Goal: Complete application form: Complete application form

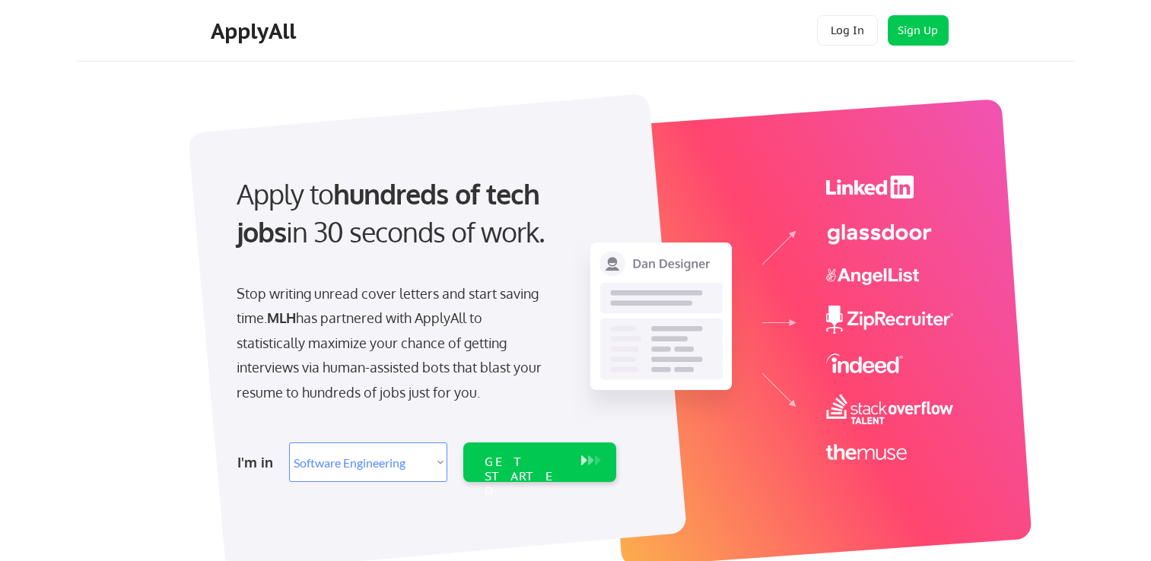
select select ""engineering""
click at [377, 478] on select "Select Role Software Engineering Product Management Customer Success Sales UI/U…" at bounding box center [368, 463] width 158 height 40
click at [289, 443] on select "Select Role Software Engineering Product Management Customer Success Sales UI/U…" at bounding box center [368, 463] width 158 height 40
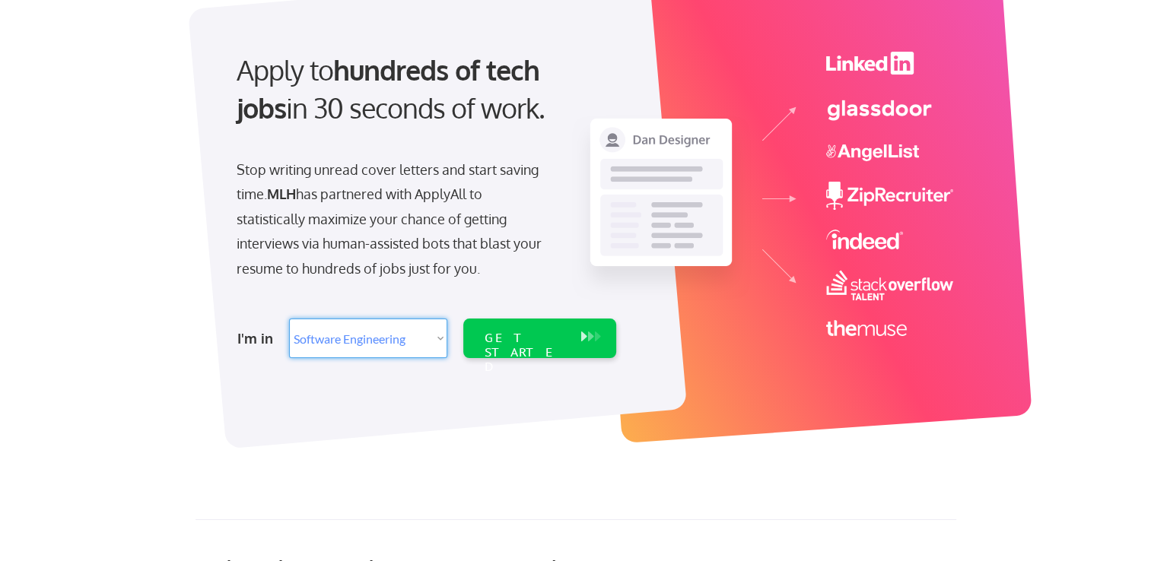
scroll to position [70, 0]
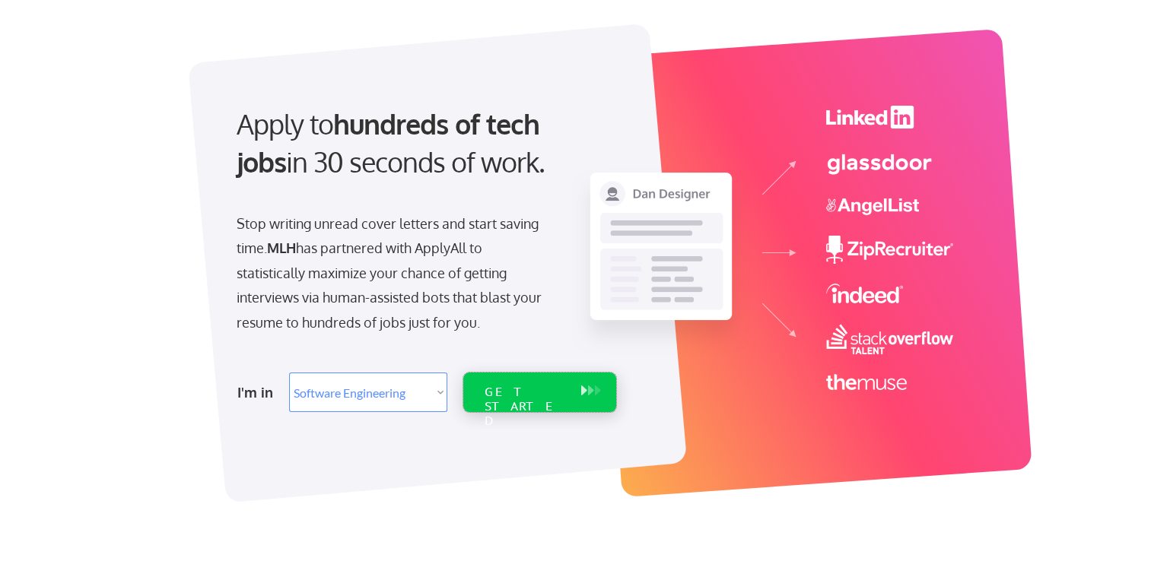
click at [536, 379] on div "GET STARTED" at bounding box center [525, 393] width 97 height 40
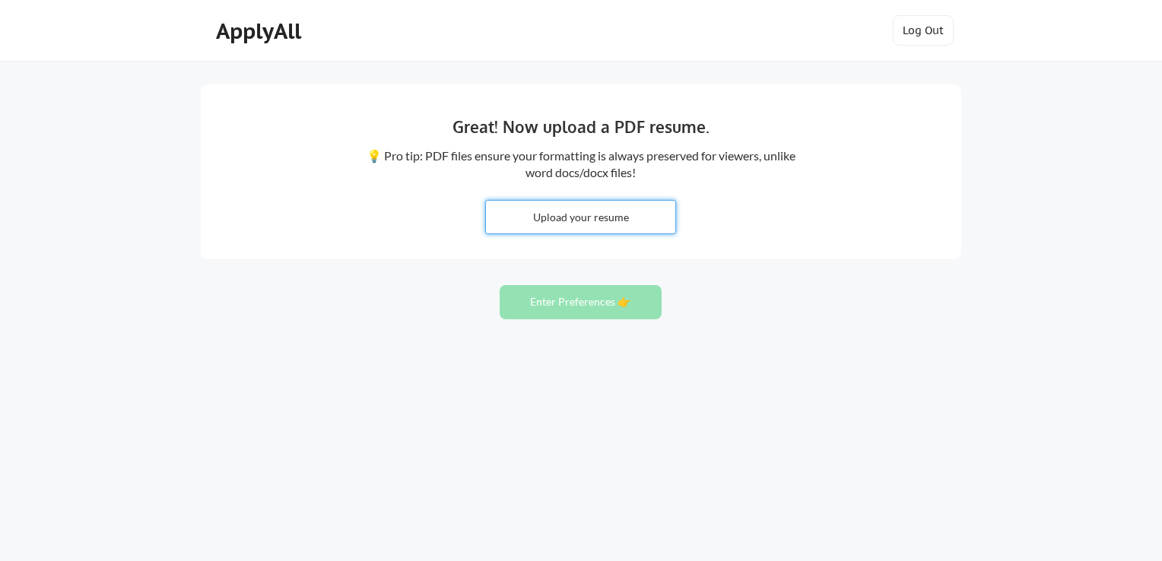
click at [615, 213] on input "file" at bounding box center [580, 217] width 189 height 33
type input "C:\fakepath\Miguel_Ruiz_Olvera_Meta.pdf"
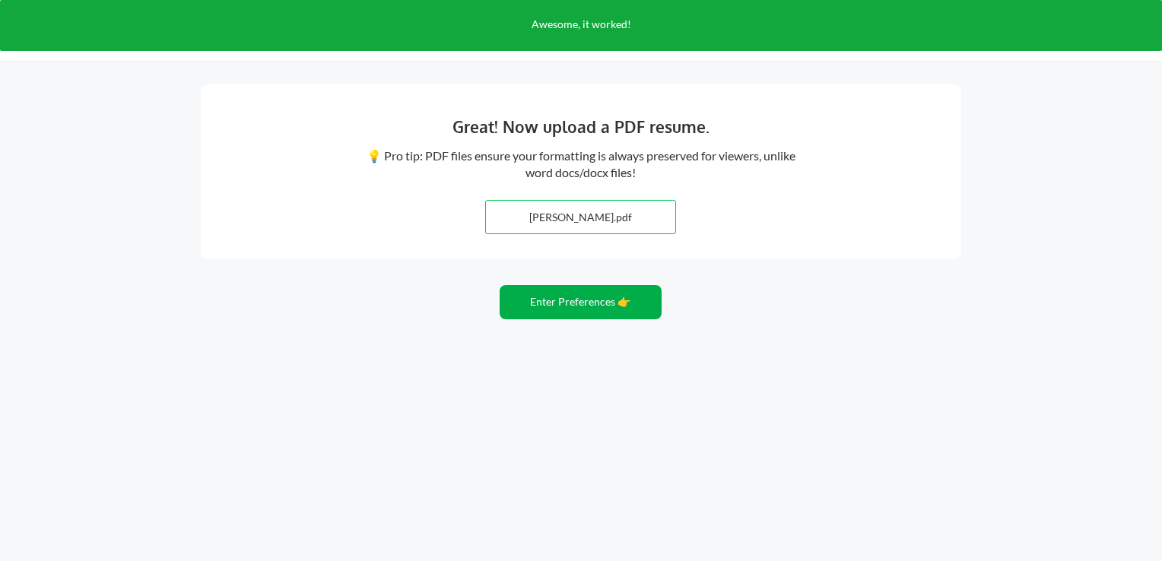
click at [538, 311] on button "Enter Preferences 👉" at bounding box center [581, 302] width 162 height 34
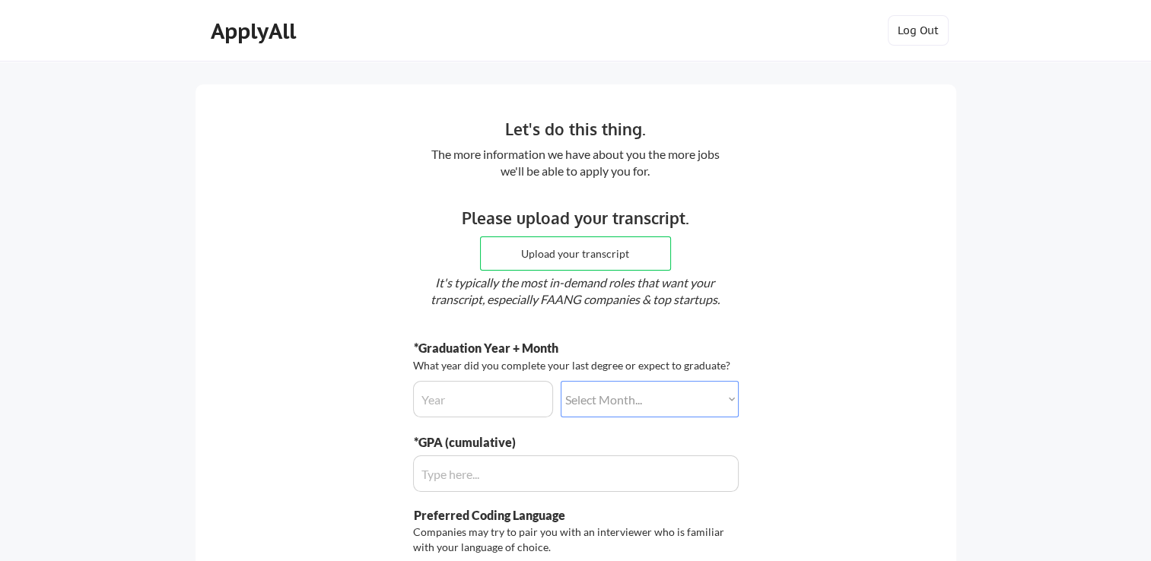
click at [554, 260] on input "file" at bounding box center [575, 253] width 189 height 33
type input "C:\fakepath\UnofficialTranscriptGoogle.pdf"
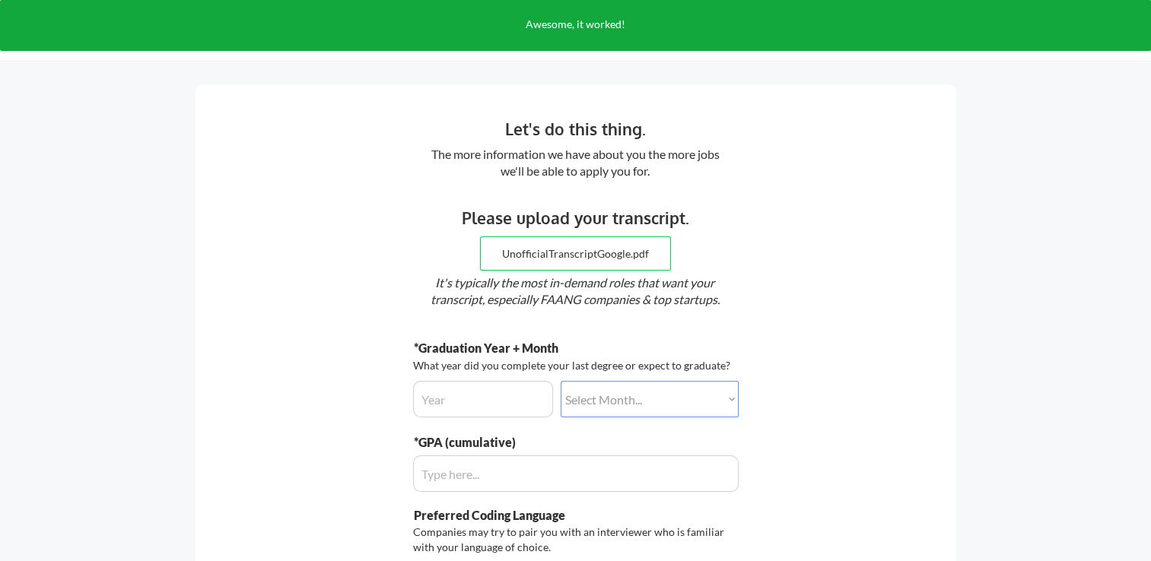
click at [480, 392] on input "input" at bounding box center [483, 399] width 140 height 37
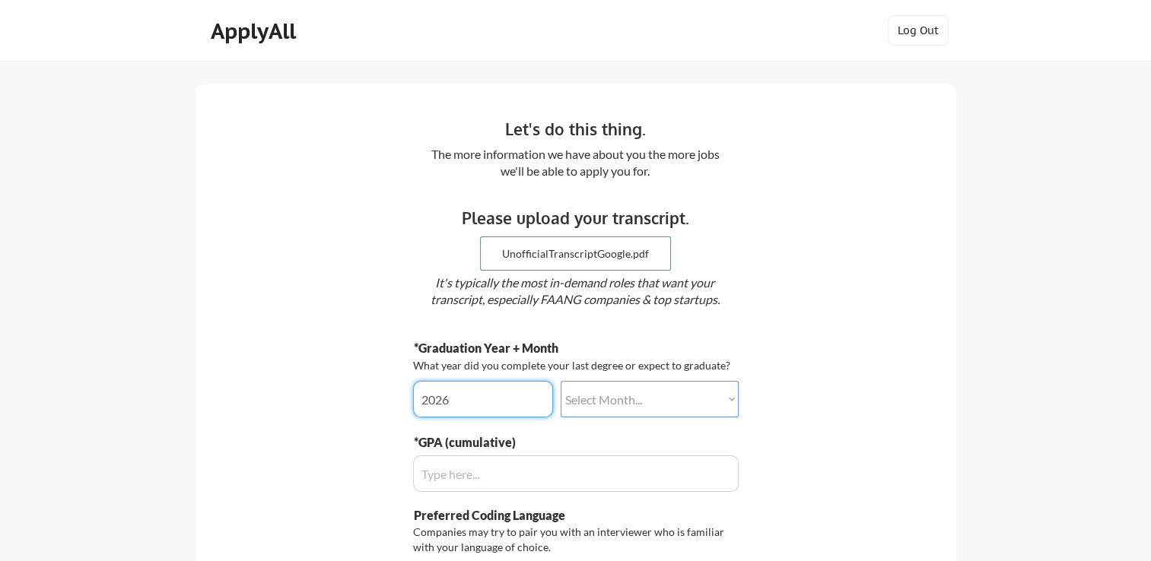
type input "2026"
click at [596, 394] on select "Select Month... January February March April May June July August September Oct…" at bounding box center [650, 399] width 178 height 37
select select ""december""
click at [561, 381] on select "Select Month... January February March April May June July August September Oct…" at bounding box center [650, 399] width 178 height 37
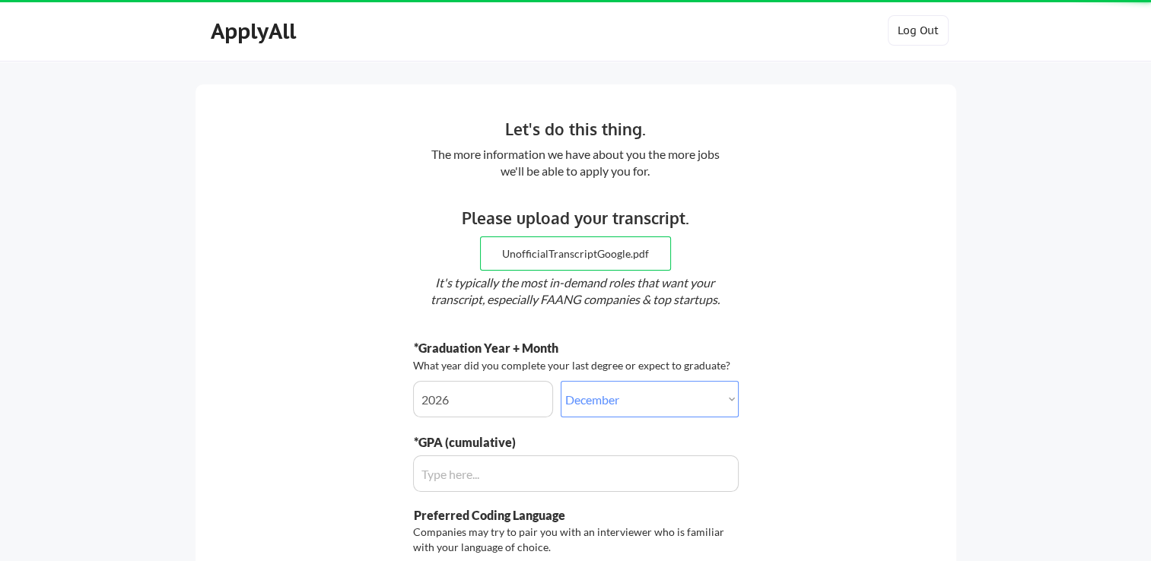
click at [519, 502] on div "*Graduation Year + Month What year did you complete your last degree or expect …" at bounding box center [576, 515] width 326 height 351
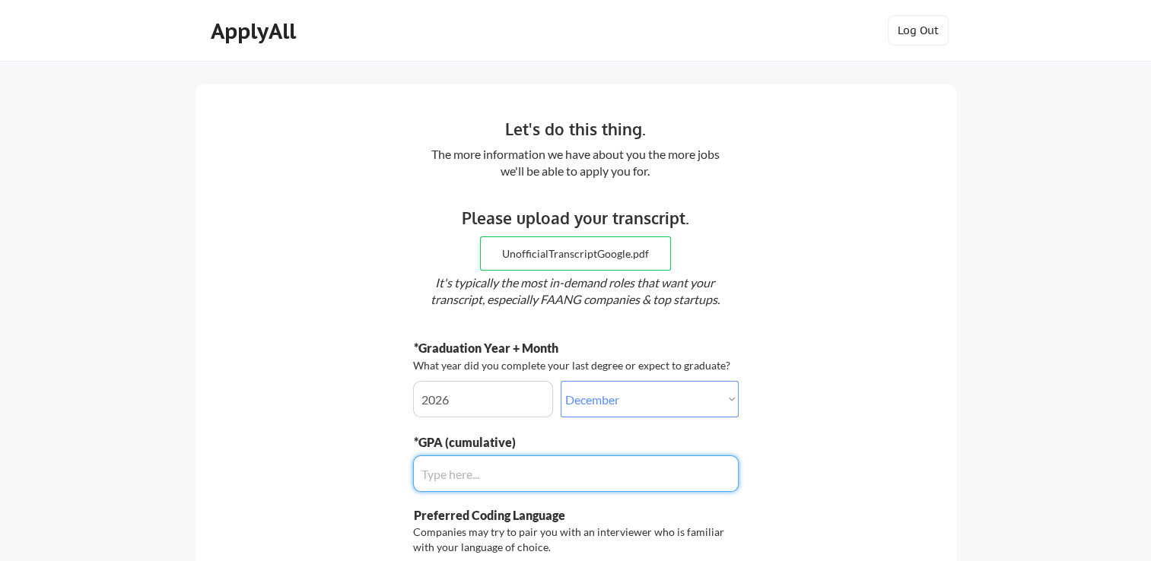
click at [532, 488] on input "input" at bounding box center [576, 474] width 326 height 37
drag, startPoint x: 534, startPoint y: 487, endPoint x: 350, endPoint y: 487, distance: 184.1
click at [350, 487] on div "Let's do this thing. The more information we have about you the more jobs we'll…" at bounding box center [575, 410] width 761 height 652
type input "3.8"
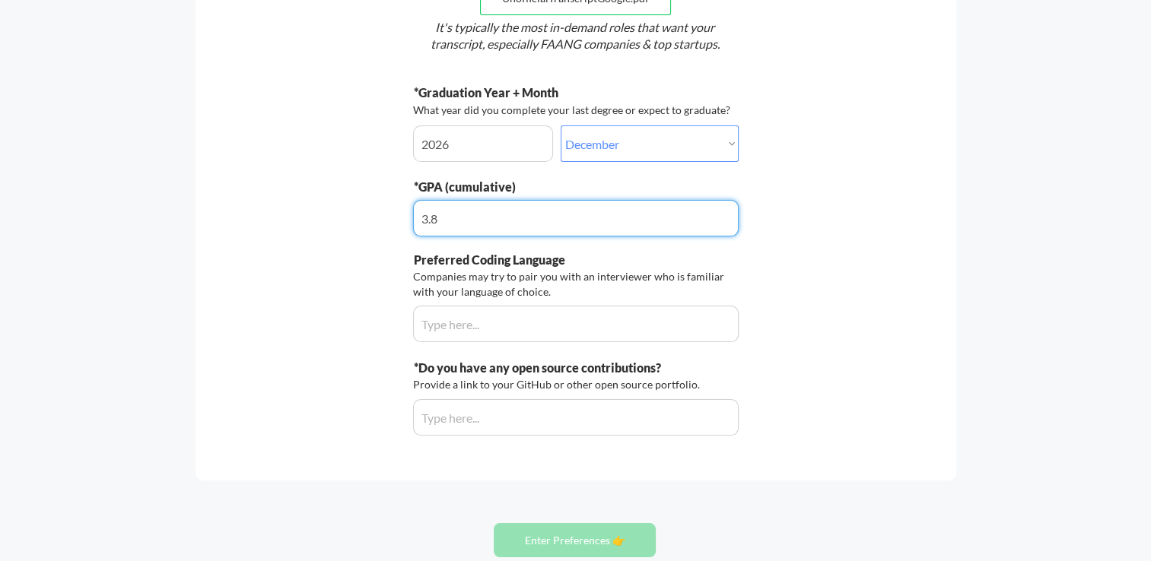
scroll to position [256, 0]
click at [532, 330] on input "input" at bounding box center [576, 324] width 326 height 37
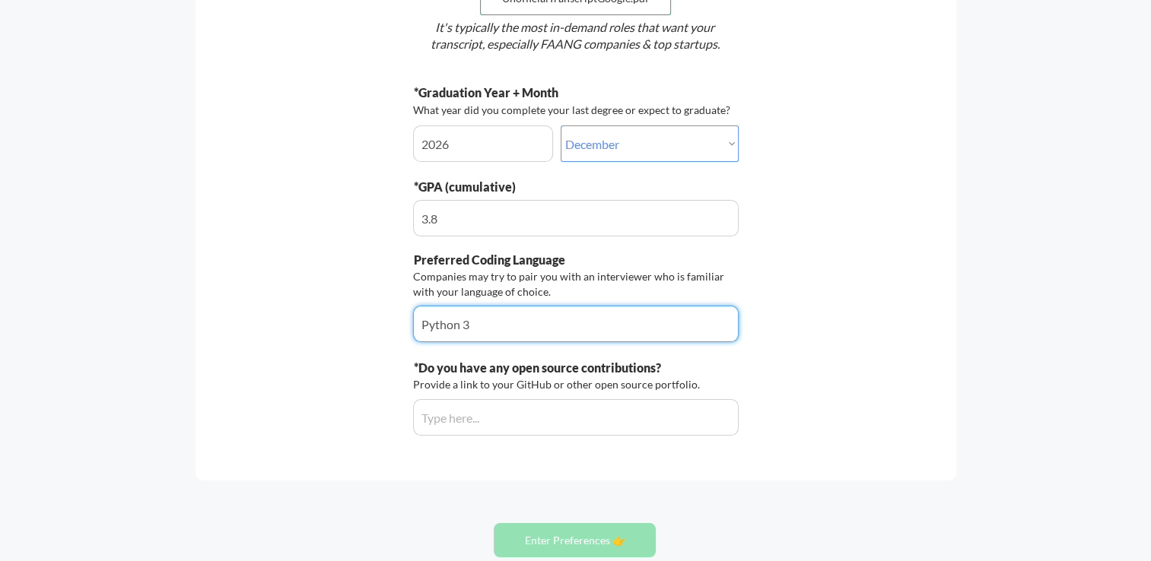
scroll to position [322, 0]
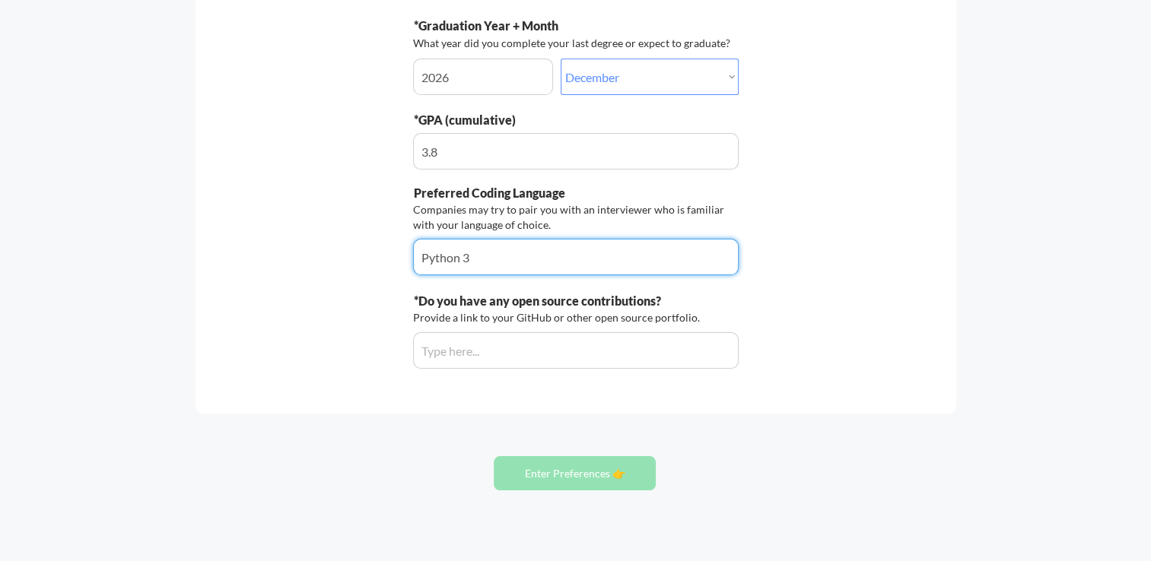
type input "Python 3"
click at [559, 344] on input "input" at bounding box center [576, 350] width 326 height 37
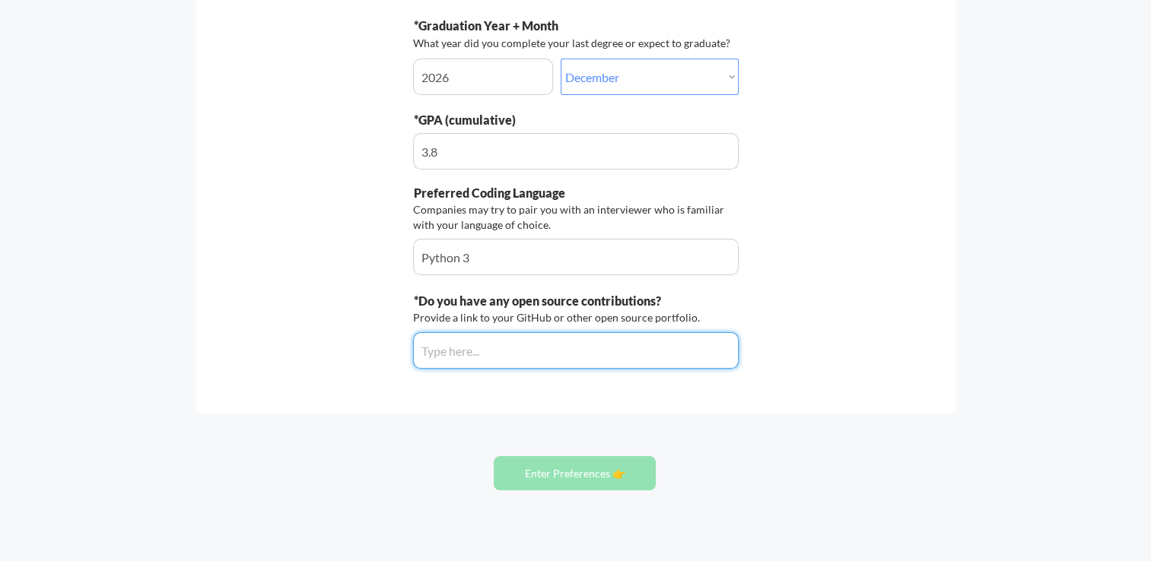
click at [579, 408] on div "Let's do this thing. The more information we have about you the more jobs we'll…" at bounding box center [575, 88] width 761 height 652
click at [594, 360] on input "input" at bounding box center [576, 350] width 326 height 37
paste input "https://github.com/MiguelR222"
type input "https://github.com/MiguelR222"
click at [668, 450] on div "Let's do this thing. The more information we have about you the more jobs we'll…" at bounding box center [575, 134] width 1151 height 913
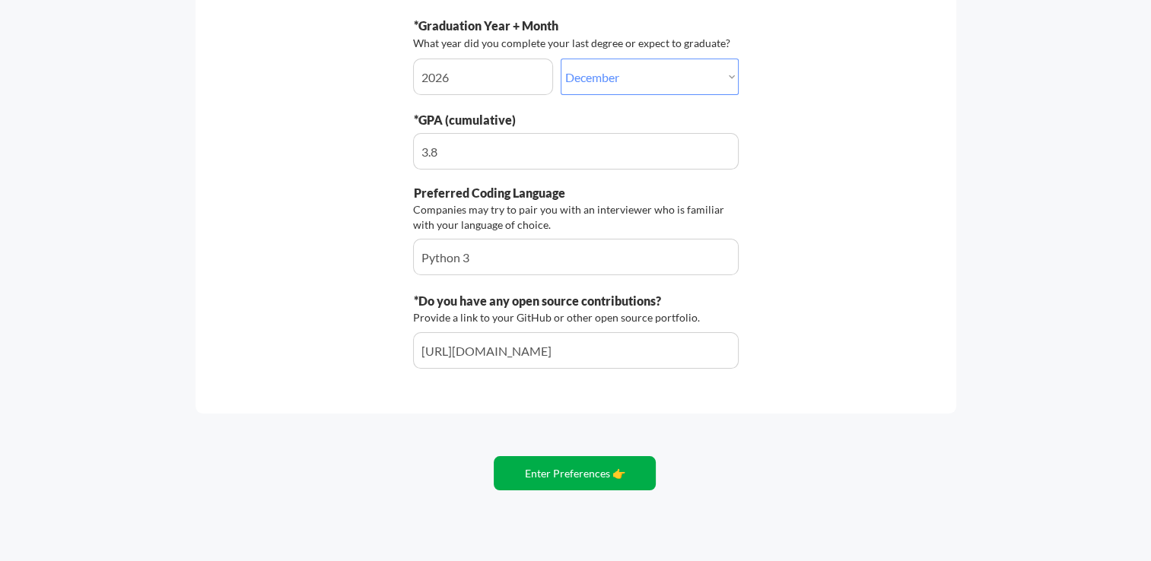
click at [606, 471] on button "Enter Preferences 👉" at bounding box center [575, 473] width 162 height 34
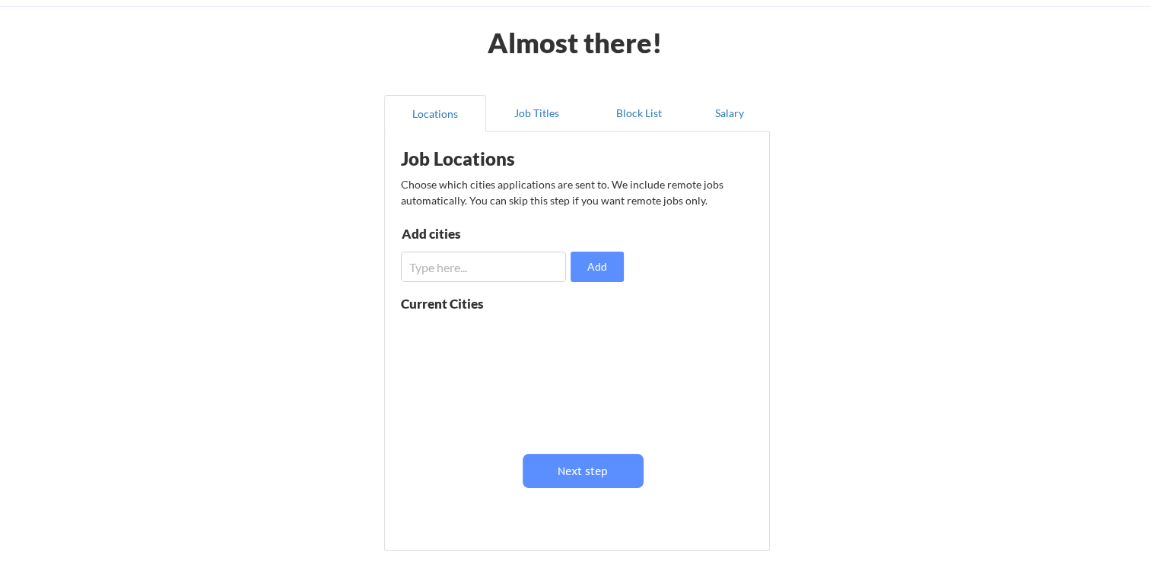
scroll to position [58, 0]
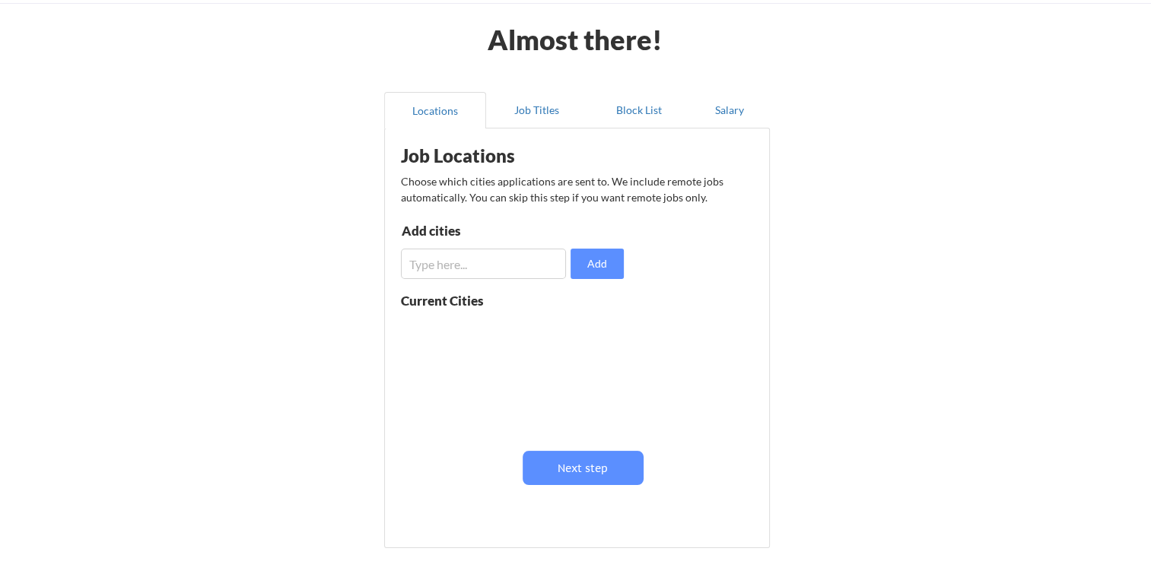
click at [461, 261] on input "input" at bounding box center [483, 264] width 165 height 30
drag, startPoint x: 519, startPoint y: 265, endPoint x: 222, endPoint y: 230, distance: 298.6
click at [222, 230] on div "Almost there! Locations Job Titles Block List Salary Job Locations Choose which…" at bounding box center [575, 314] width 1151 height 745
click at [557, 254] on input "input" at bounding box center [483, 264] width 165 height 30
type input "San Francisco"
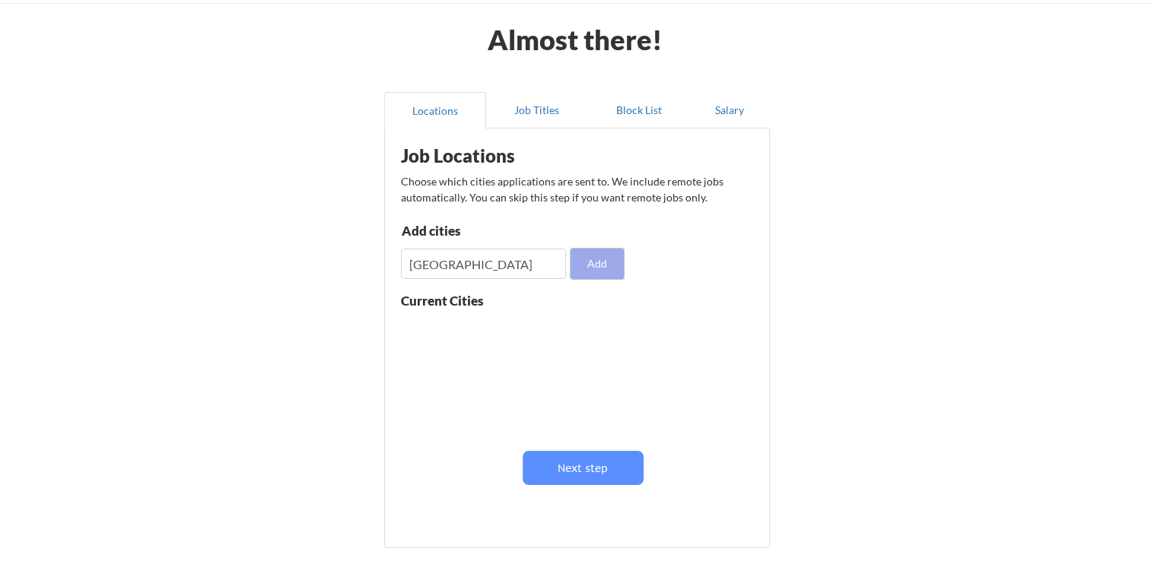
click at [583, 272] on button "Add" at bounding box center [596, 264] width 53 height 30
click at [462, 265] on input "input" at bounding box center [483, 264] width 165 height 30
type input "Palo Alto"
click at [462, 265] on input "input" at bounding box center [483, 264] width 165 height 30
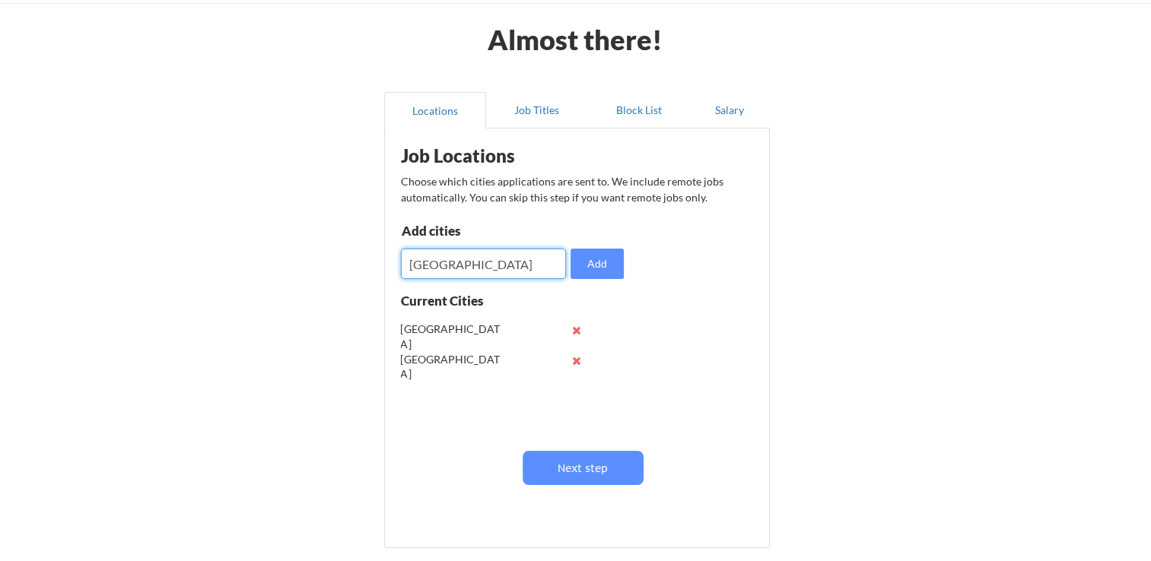
type input "Redmond City"
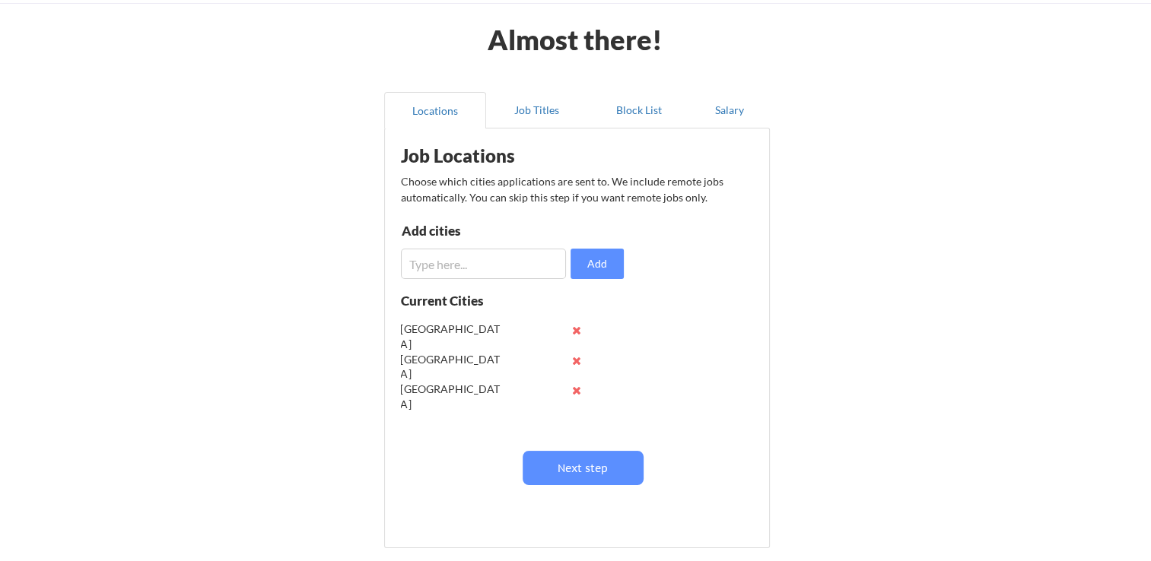
click at [462, 265] on input "input" at bounding box center [483, 264] width 165 height 30
type input "[GEOGRAPHIC_DATA]"
click at [462, 265] on input "input" at bounding box center [483, 264] width 165 height 30
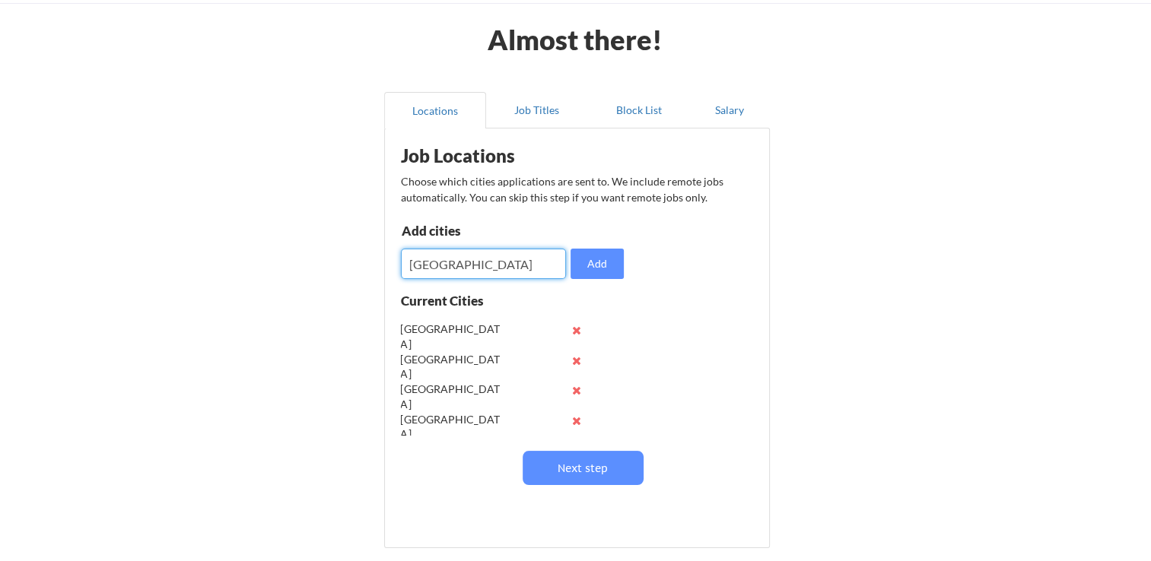
type input "[GEOGRAPHIC_DATA]"
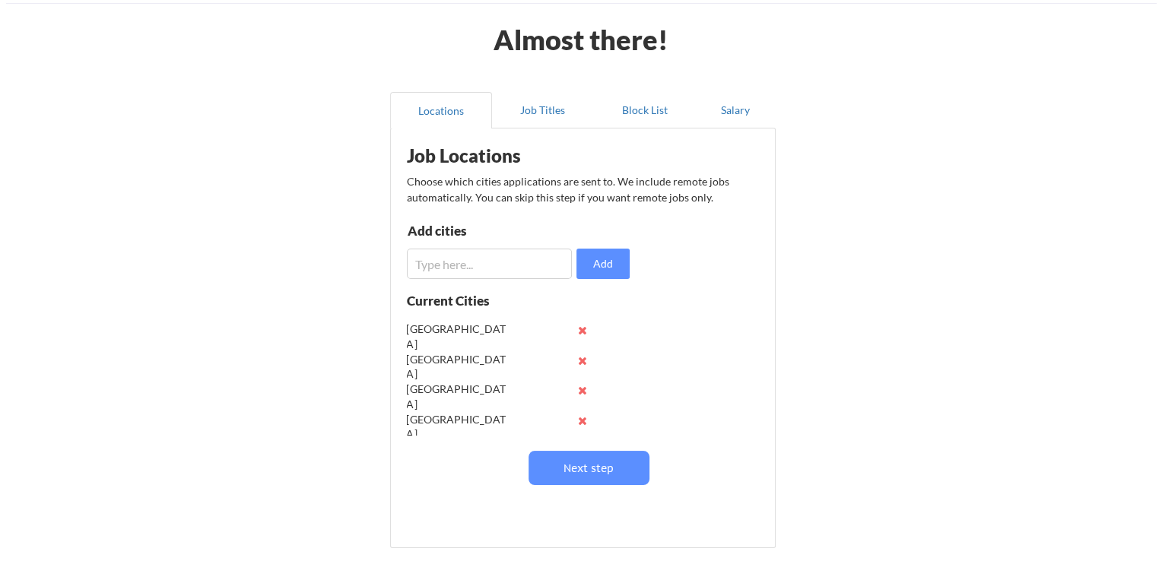
scroll to position [59, 0]
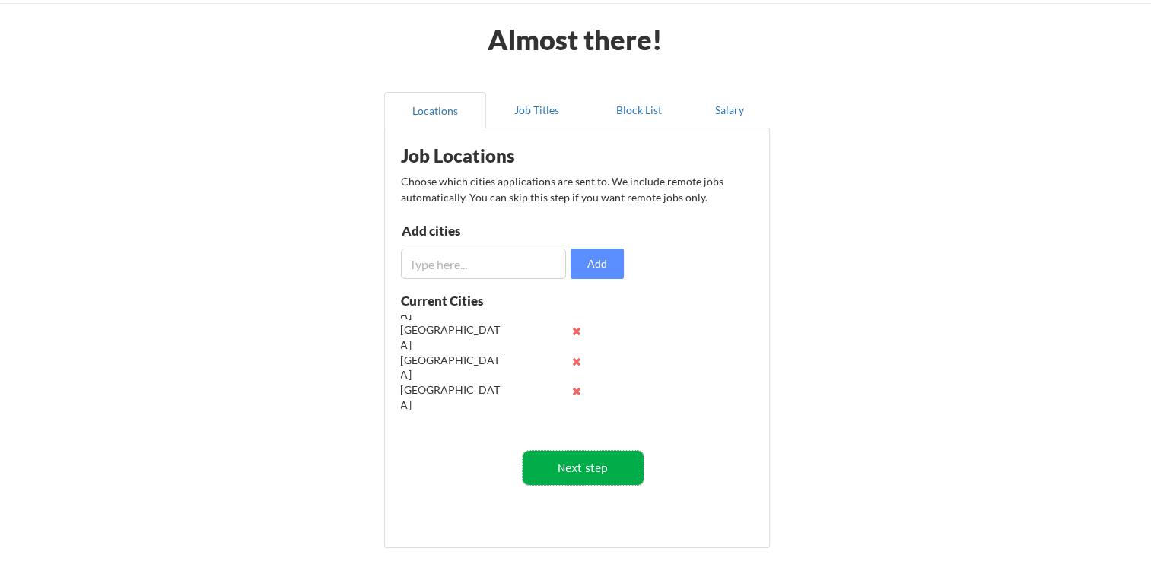
click at [580, 467] on button "Next step" at bounding box center [583, 468] width 121 height 34
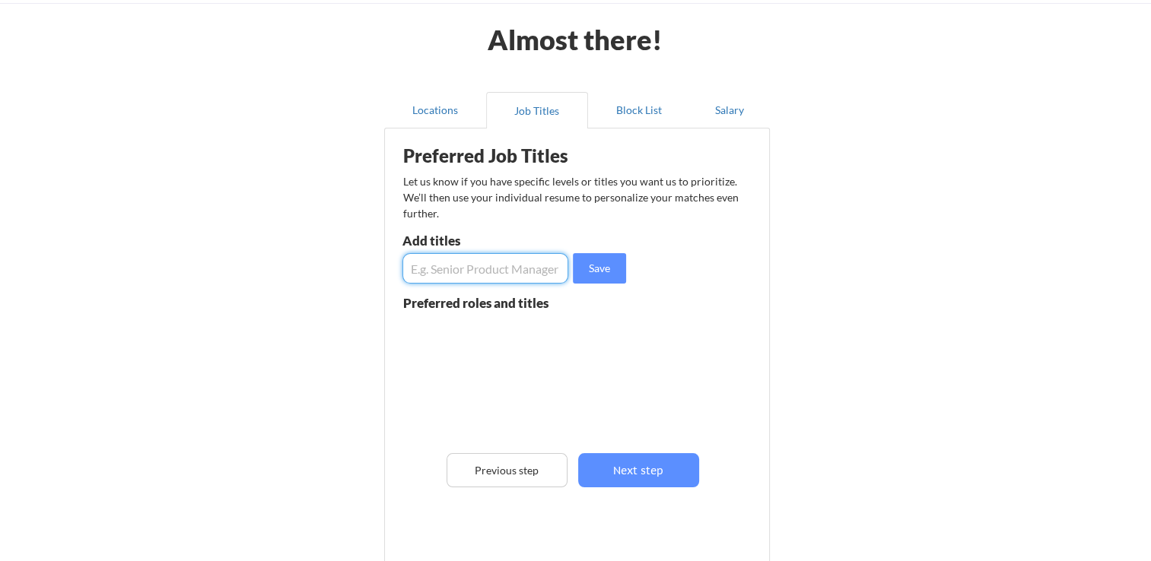
click at [512, 259] on input "input" at bounding box center [485, 268] width 166 height 30
type input "S"
click at [637, 463] on button "Next step" at bounding box center [638, 470] width 121 height 34
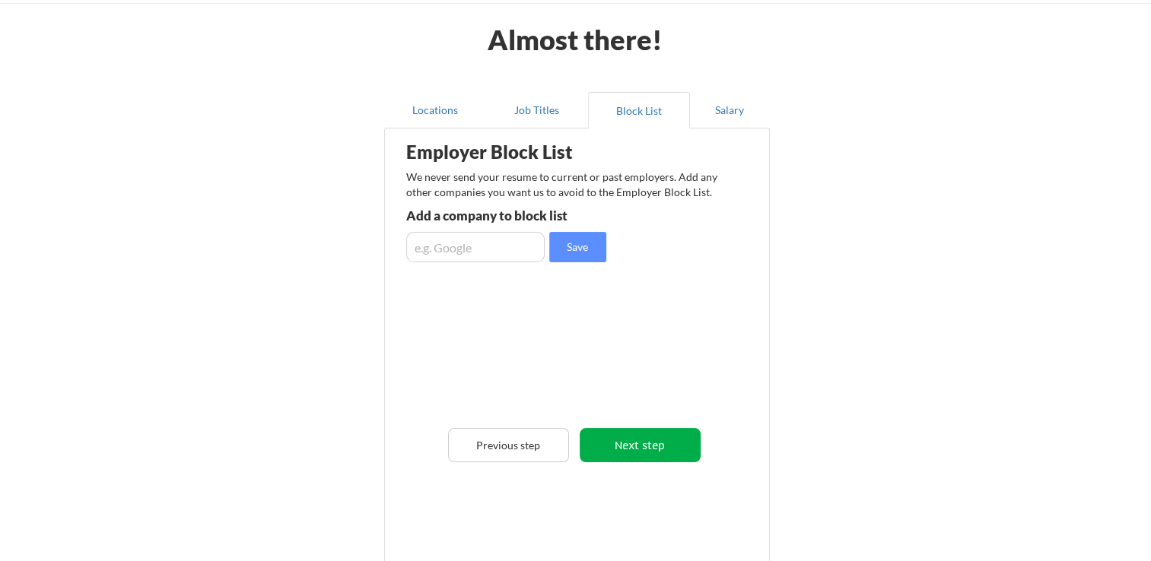
click at [648, 443] on button "Next step" at bounding box center [640, 445] width 121 height 34
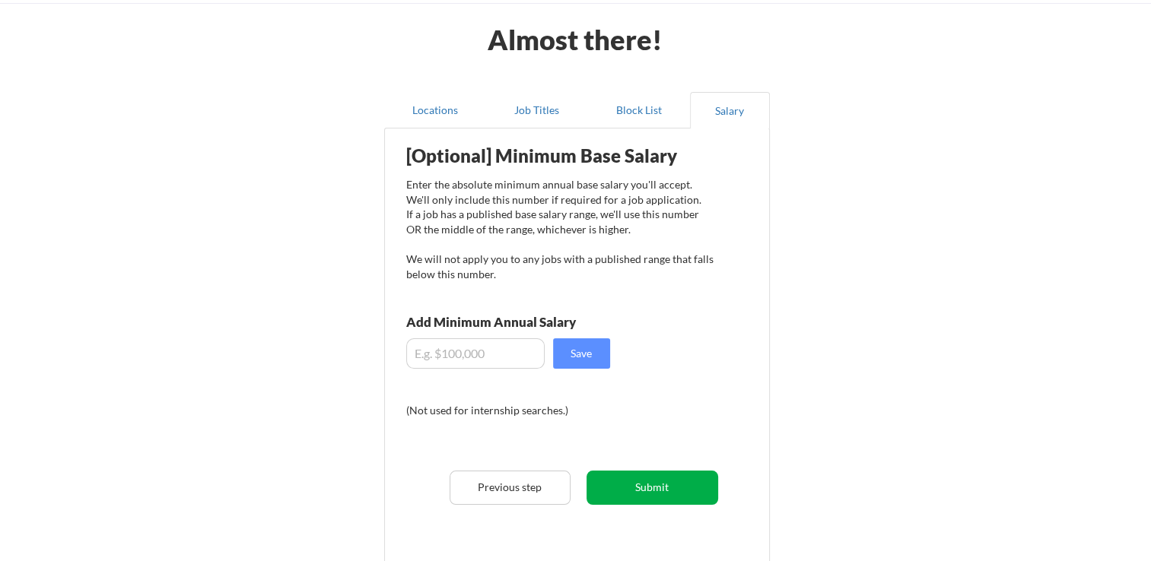
click at [638, 482] on button "Submit" at bounding box center [652, 488] width 132 height 34
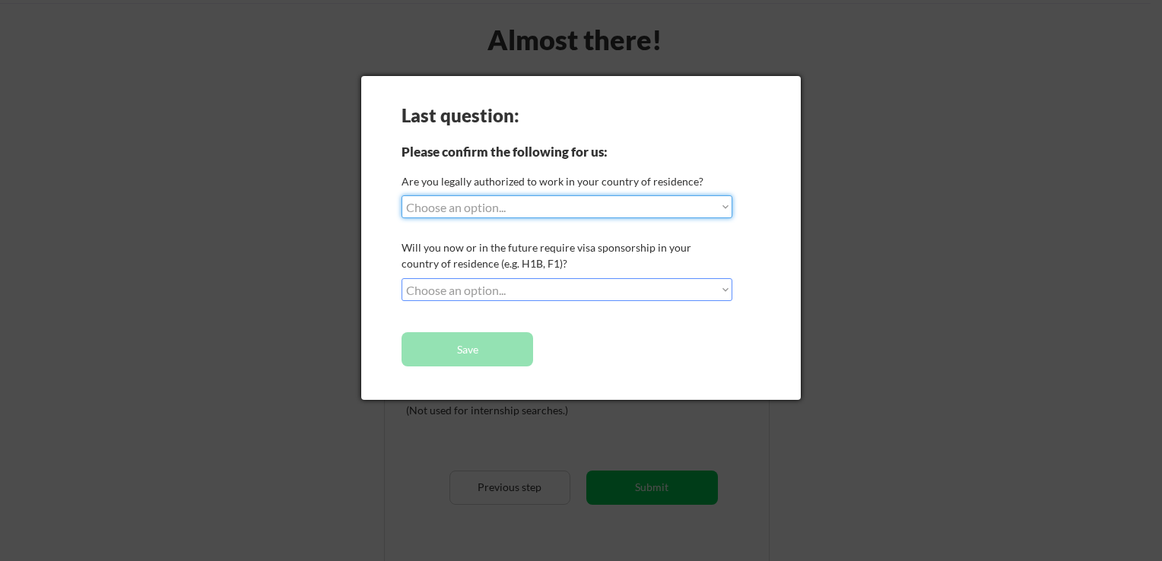
click at [582, 215] on select "Choose an option... Yes, I am a US Citizen Yes, I am a Canadian Citizen Yes, I …" at bounding box center [567, 206] width 331 height 23
select select ""no__i_am_not__yet__authorized""
click at [402, 195] on select "Choose an option... Yes, I am a US Citizen Yes, I am a Canadian Citizen Yes, I …" at bounding box center [567, 206] width 331 height 23
click at [568, 291] on select "Choose an option... No, I will not need sponsorship Yes, I will need sponsorship" at bounding box center [567, 289] width 331 height 23
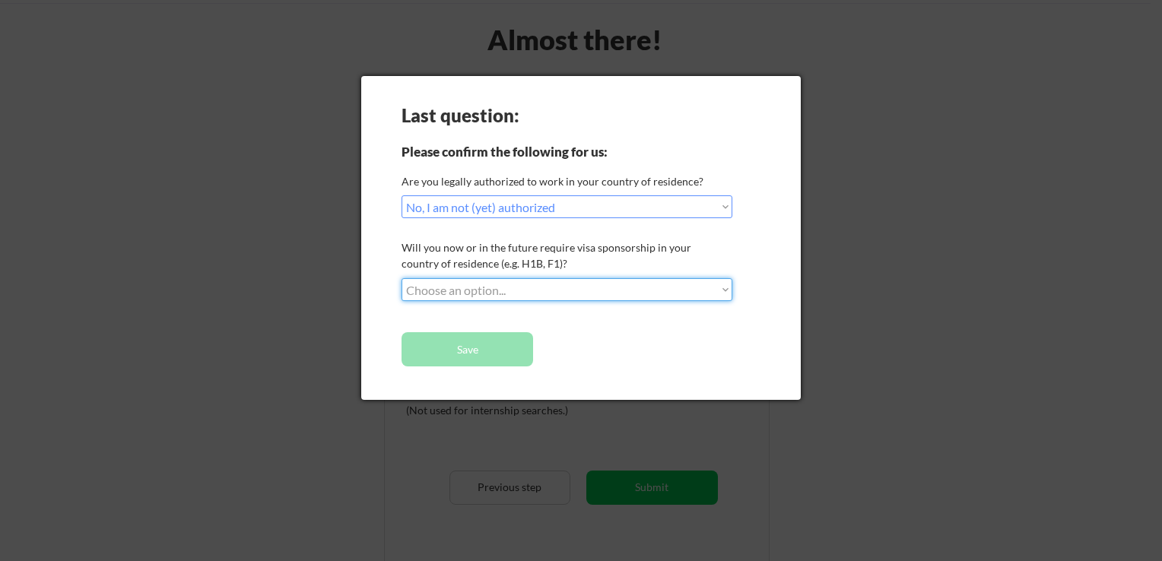
select select ""yes__i_will_need_sponsorship""
click at [402, 278] on select "Choose an option... No, I will not need sponsorship Yes, I will need sponsorship" at bounding box center [567, 289] width 331 height 23
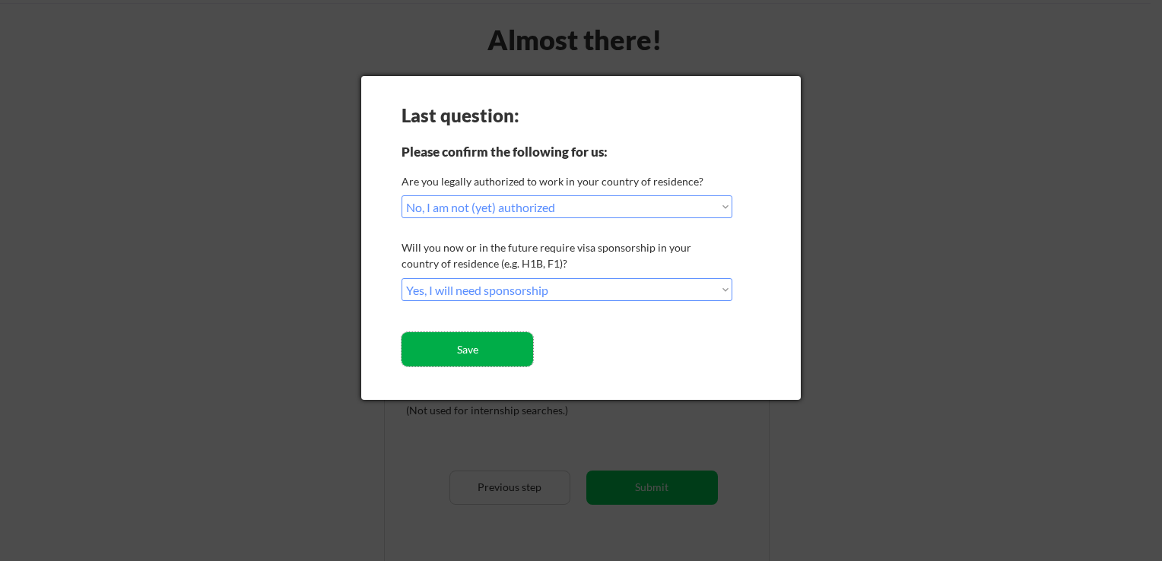
click at [481, 351] on button "Save" at bounding box center [468, 349] width 132 height 34
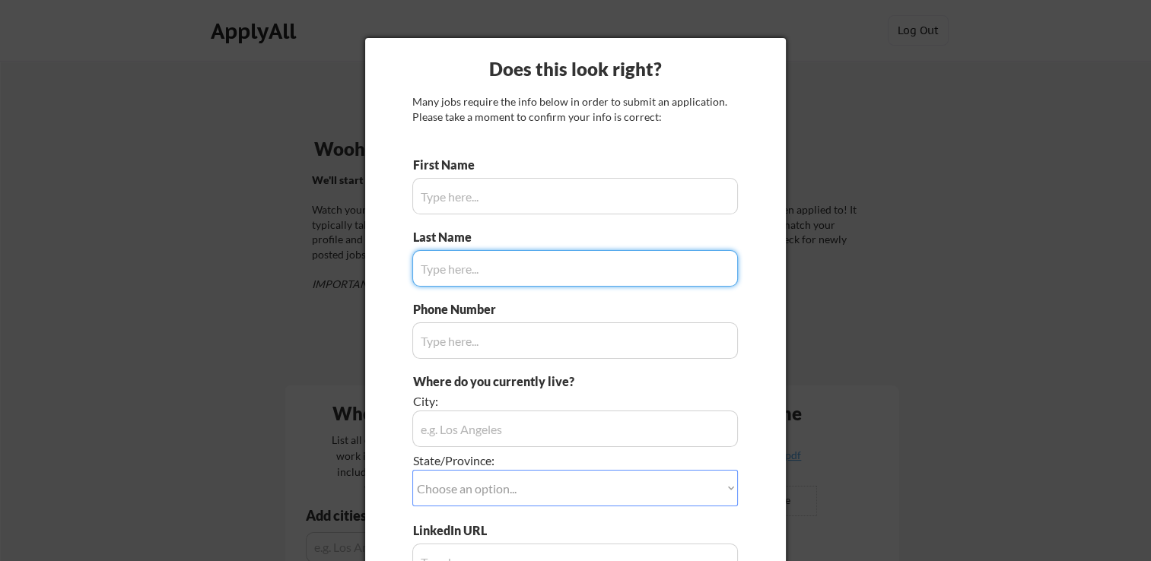
type input "[PERSON_NAME]"
type input "[PHONE_NUMBER]"
type input "[PERSON_NAME]"
click at [621, 189] on input "input" at bounding box center [575, 196] width 326 height 37
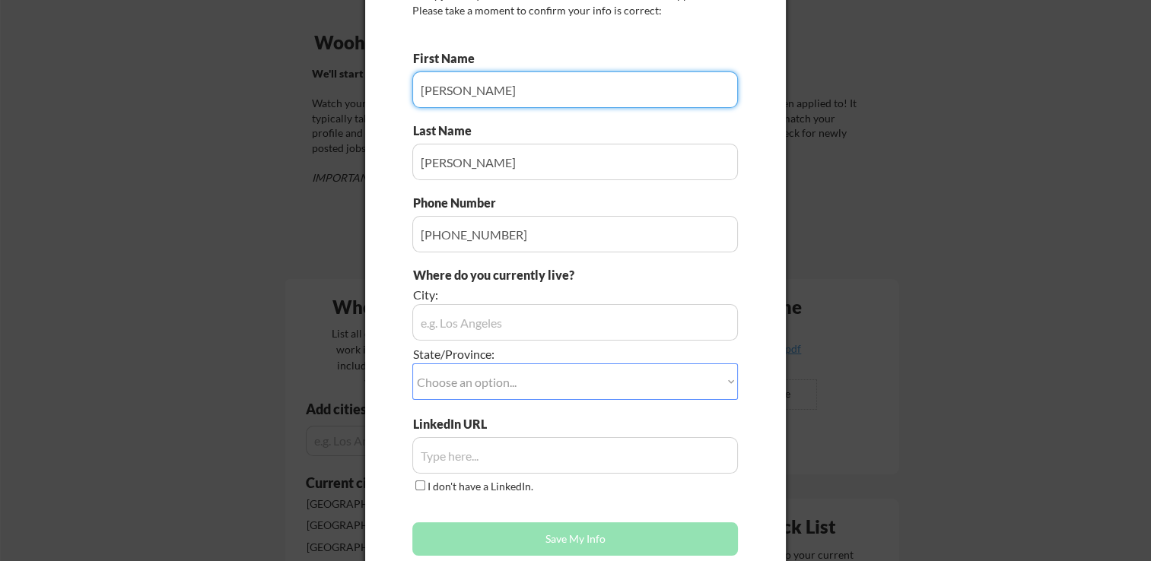
scroll to position [106, 0]
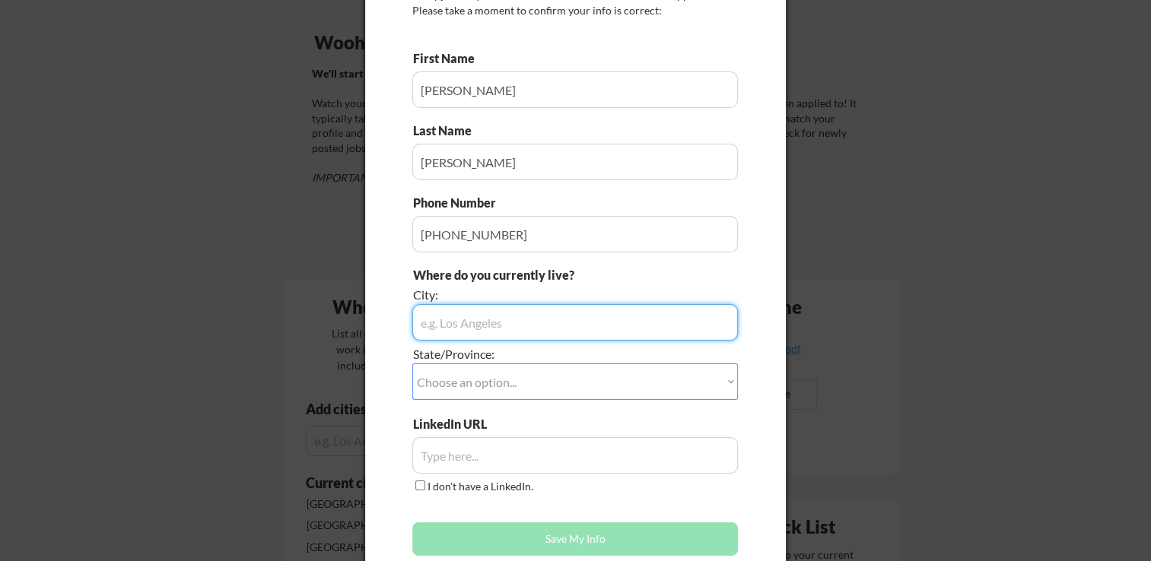
click at [572, 316] on input "input" at bounding box center [575, 322] width 326 height 37
type input "[GEOGRAPHIC_DATA]"
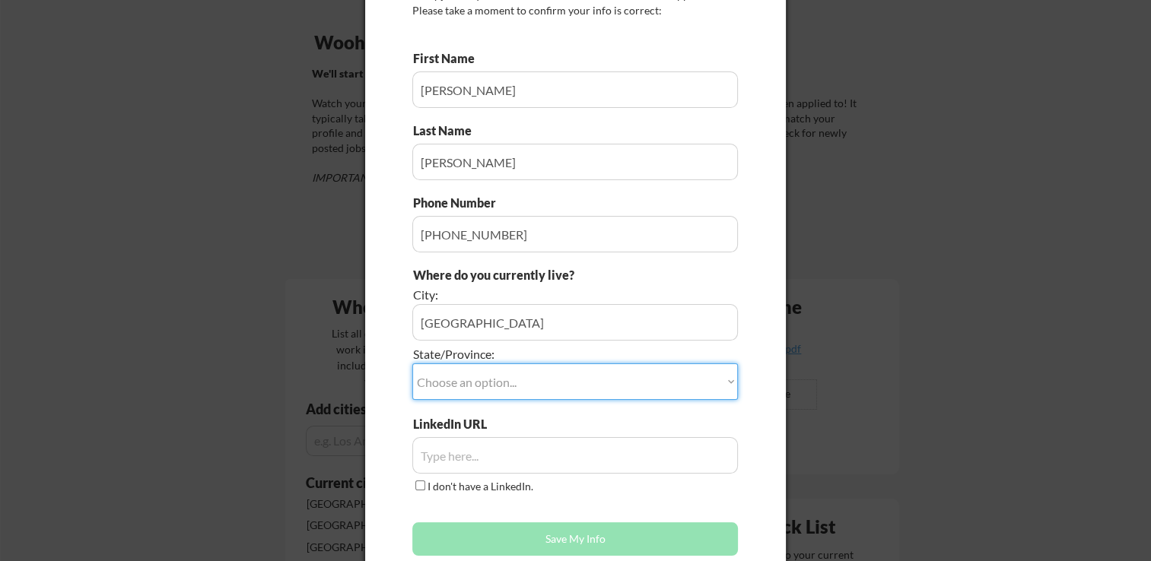
click at [580, 373] on select "Choose an option... Other/Not Applicable [US_STATE] [US_STATE] [GEOGRAPHIC_DATA…" at bounding box center [575, 382] width 326 height 37
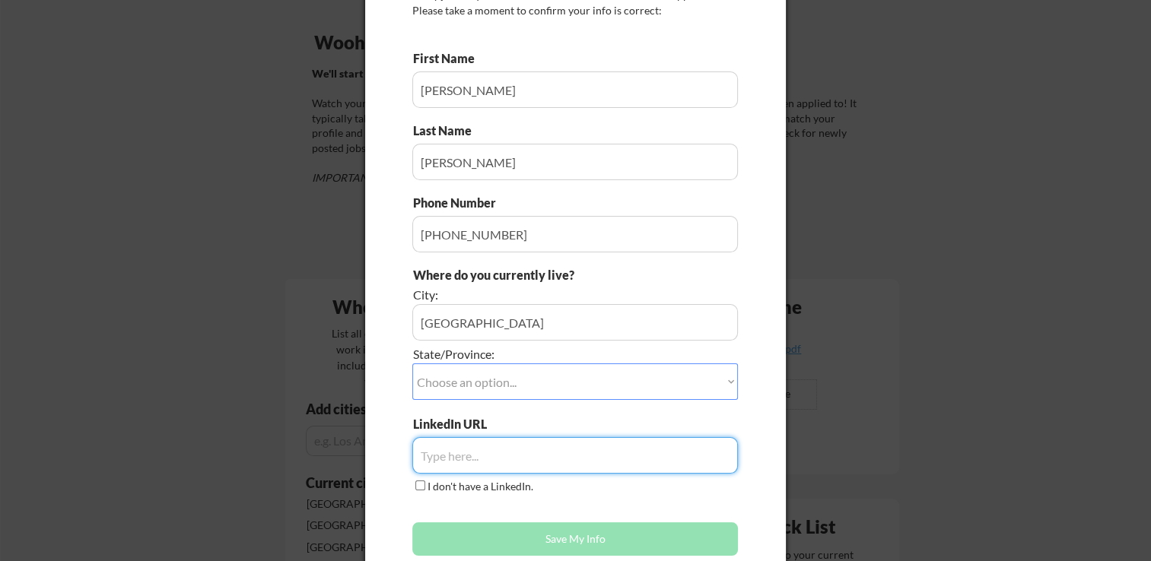
click at [688, 449] on input "input" at bounding box center [575, 455] width 326 height 37
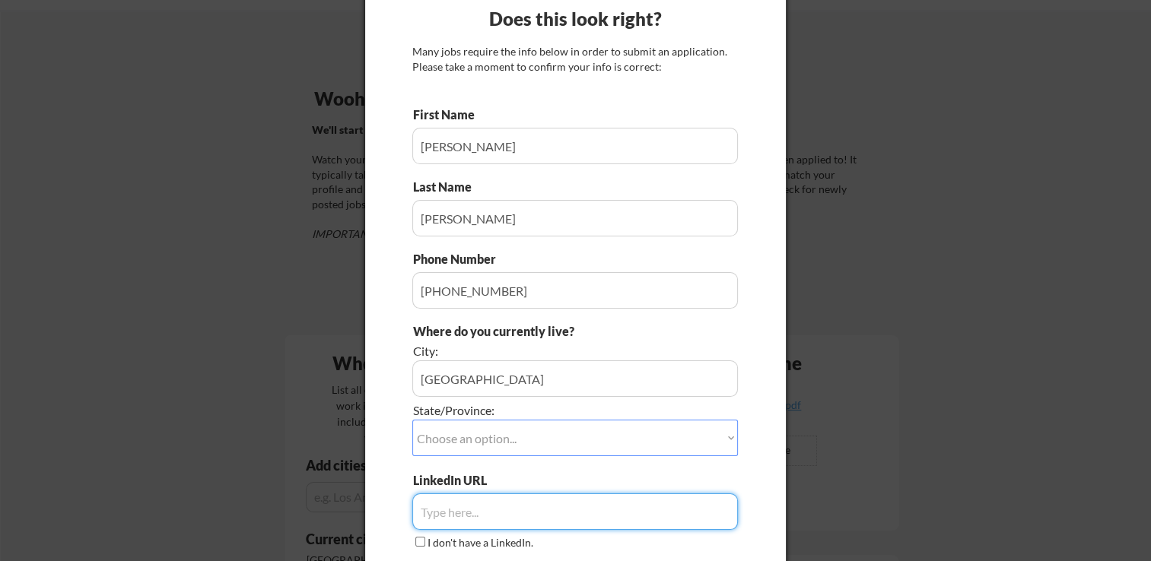
scroll to position [47, 0]
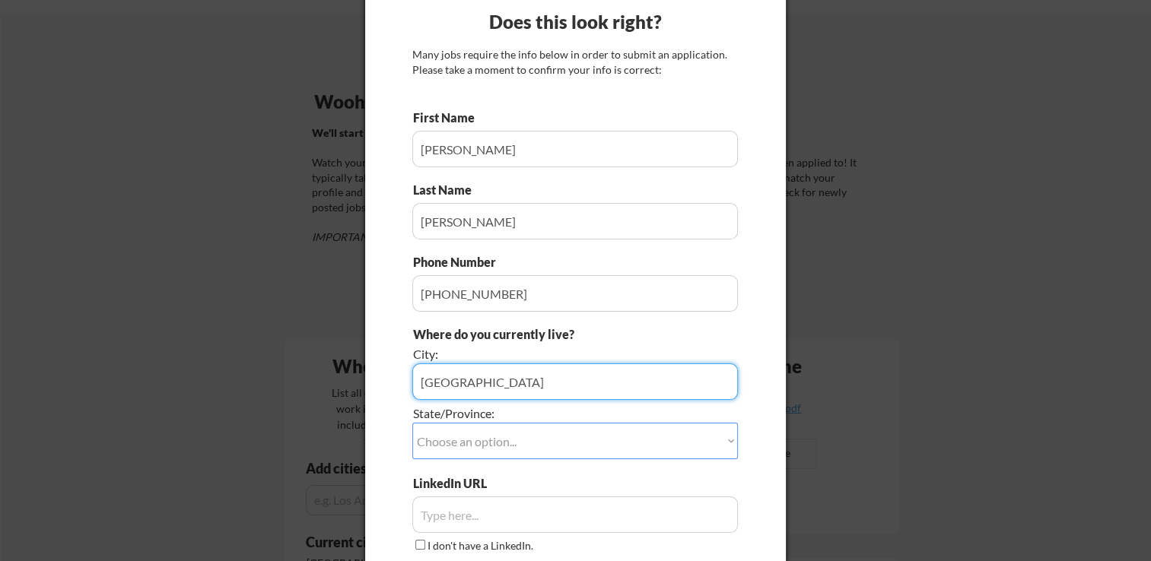
drag, startPoint x: 586, startPoint y: 380, endPoint x: 204, endPoint y: 315, distance: 387.4
click at [204, 315] on body "Your Dashboard Woohoo! You're ready to be applied! 🙌 We'll start applying you t…" at bounding box center [575, 233] width 1151 height 561
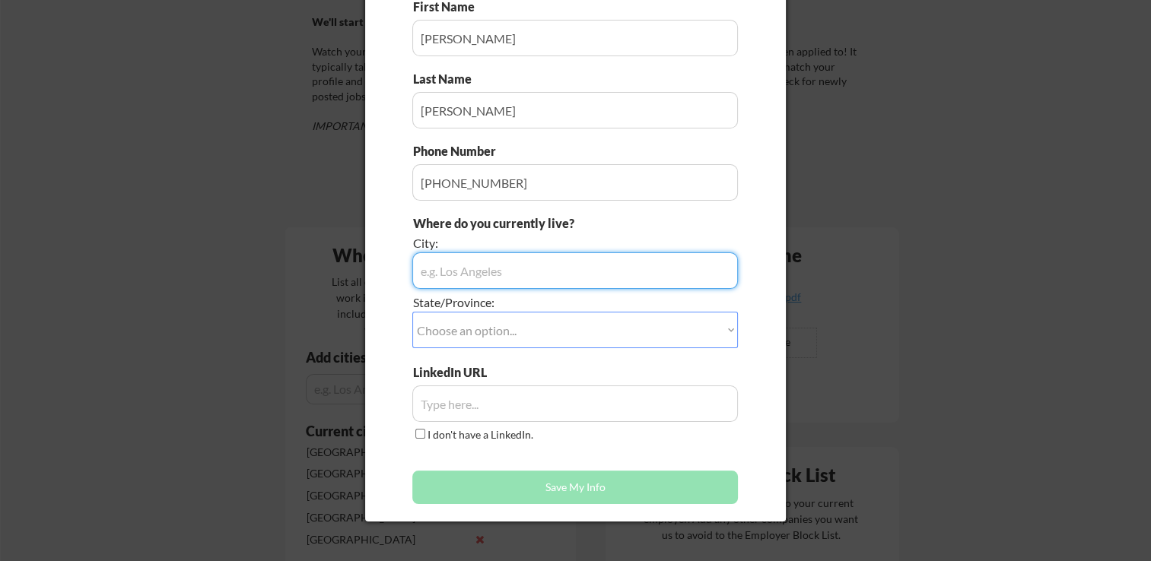
scroll to position [164, 0]
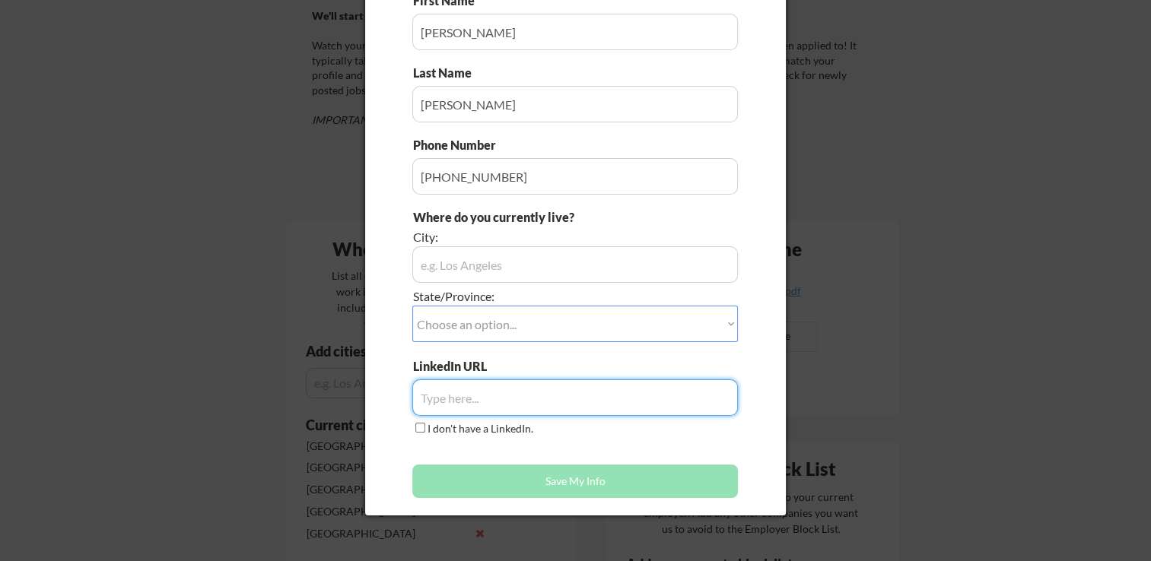
click at [556, 398] on input "input" at bounding box center [575, 398] width 326 height 37
paste input "[URL][DOMAIN_NAME][PERSON_NAME]"
type input "[URL][DOMAIN_NAME][PERSON_NAME]"
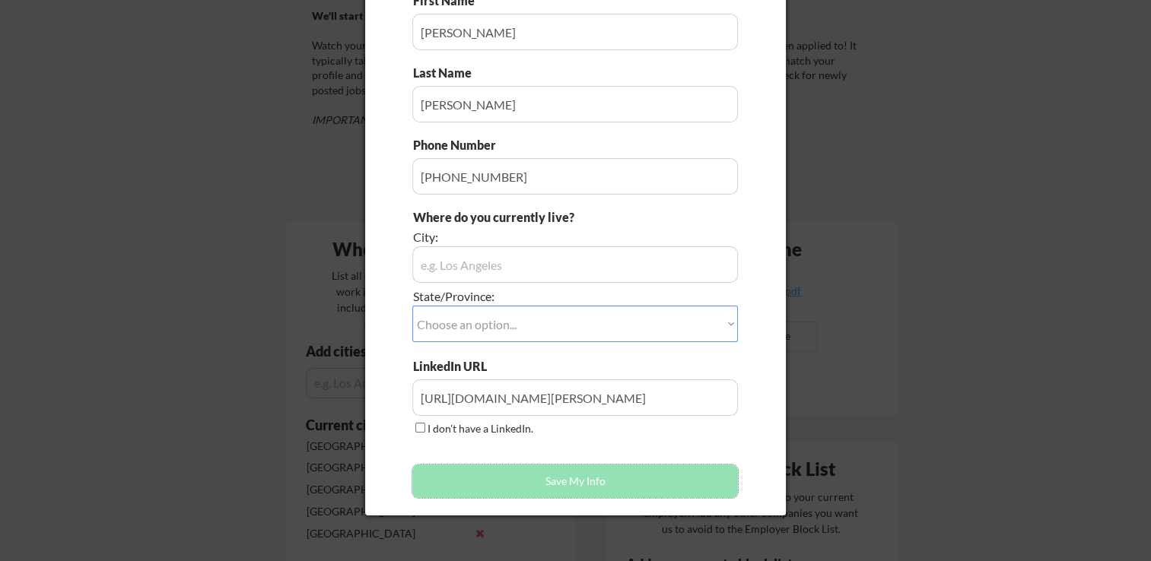
click at [581, 473] on button "Save My Info" at bounding box center [575, 481] width 326 height 33
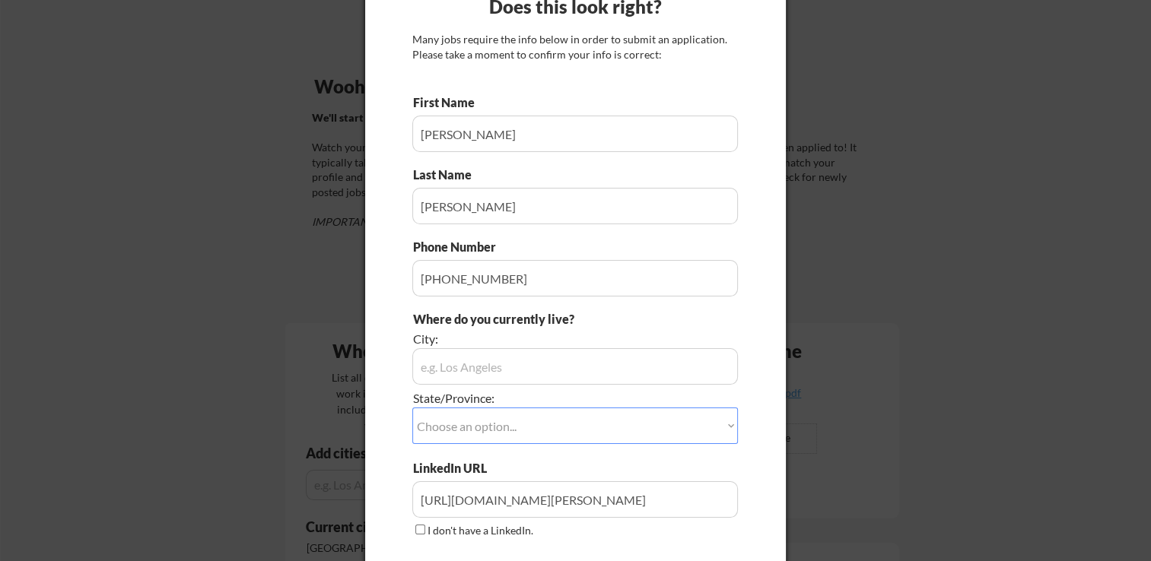
scroll to position [0, 0]
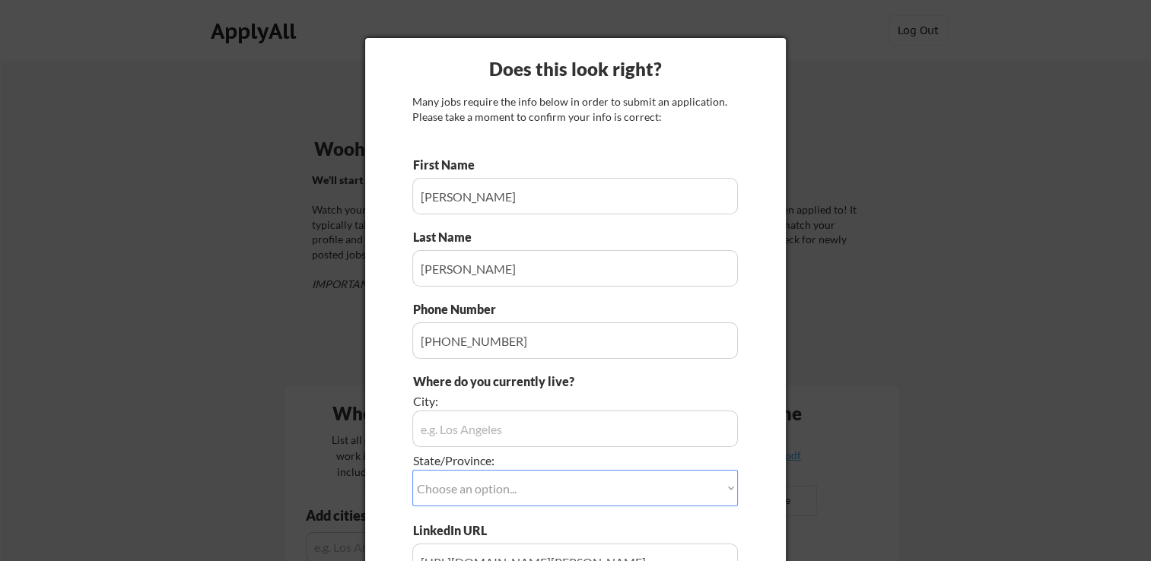
click at [541, 449] on div "Where do you currently live? City: State/Province: Choose an option... Other/No…" at bounding box center [575, 447] width 326 height 149
click at [569, 442] on input "input" at bounding box center [575, 429] width 326 height 37
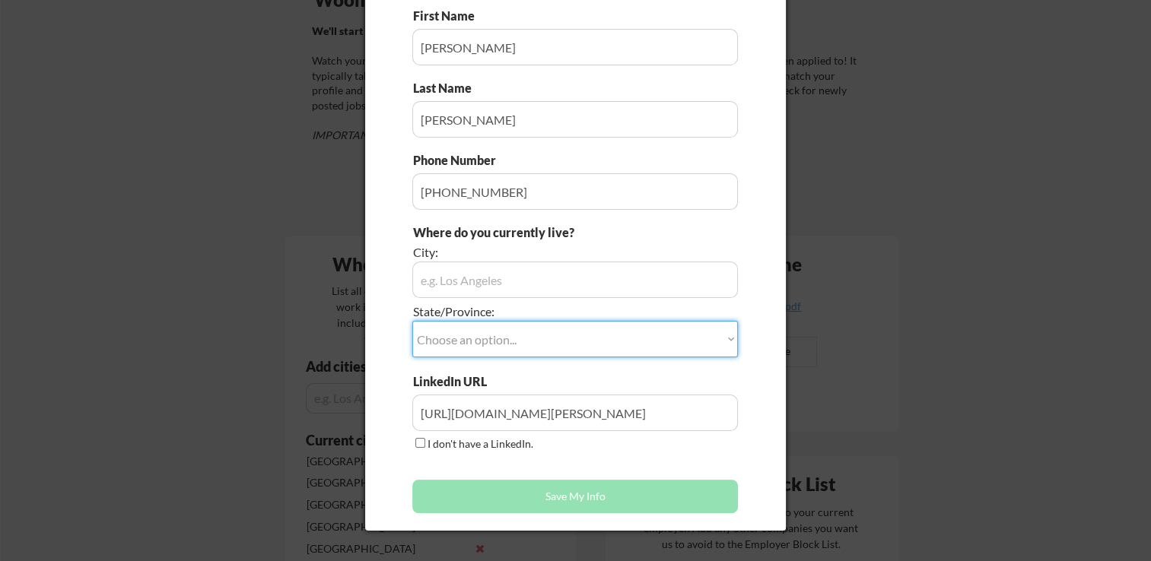
click at [576, 329] on select "Choose an option... Other/Not Applicable [US_STATE] [US_STATE] [GEOGRAPHIC_DATA…" at bounding box center [575, 339] width 326 height 37
select select ""Other/Not Applicable""
click at [412, 321] on select "Choose an option... Other/Not Applicable [US_STATE] [US_STATE] [GEOGRAPHIC_DATA…" at bounding box center [575, 339] width 326 height 37
click at [453, 278] on input "input" at bounding box center [575, 280] width 326 height 37
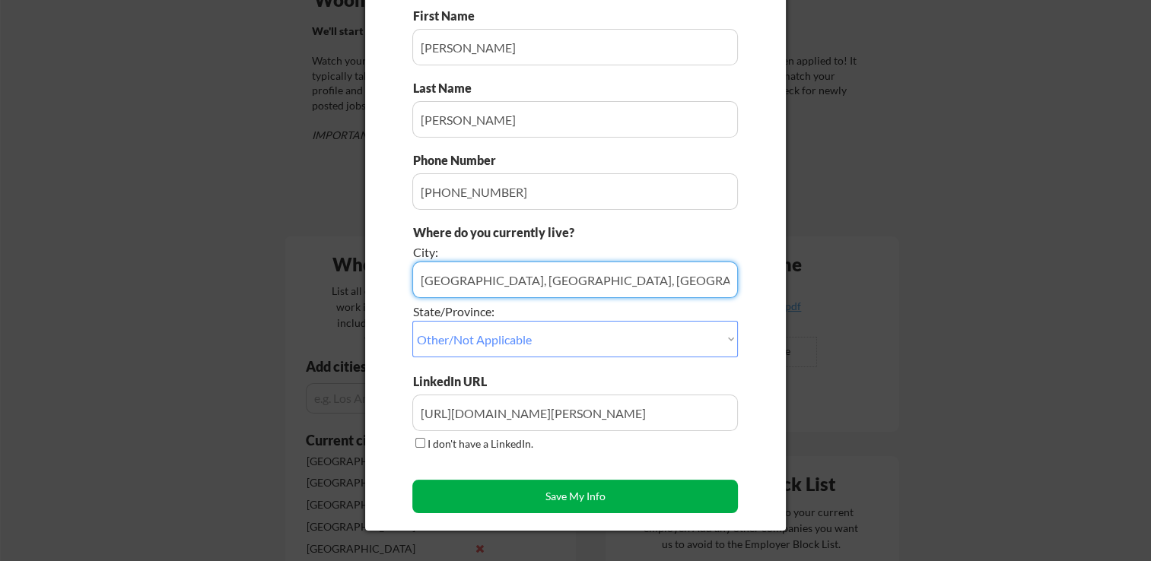
type input "[GEOGRAPHIC_DATA], [GEOGRAPHIC_DATA], [GEOGRAPHIC_DATA]"
click at [606, 486] on button "Save My Info" at bounding box center [575, 496] width 326 height 33
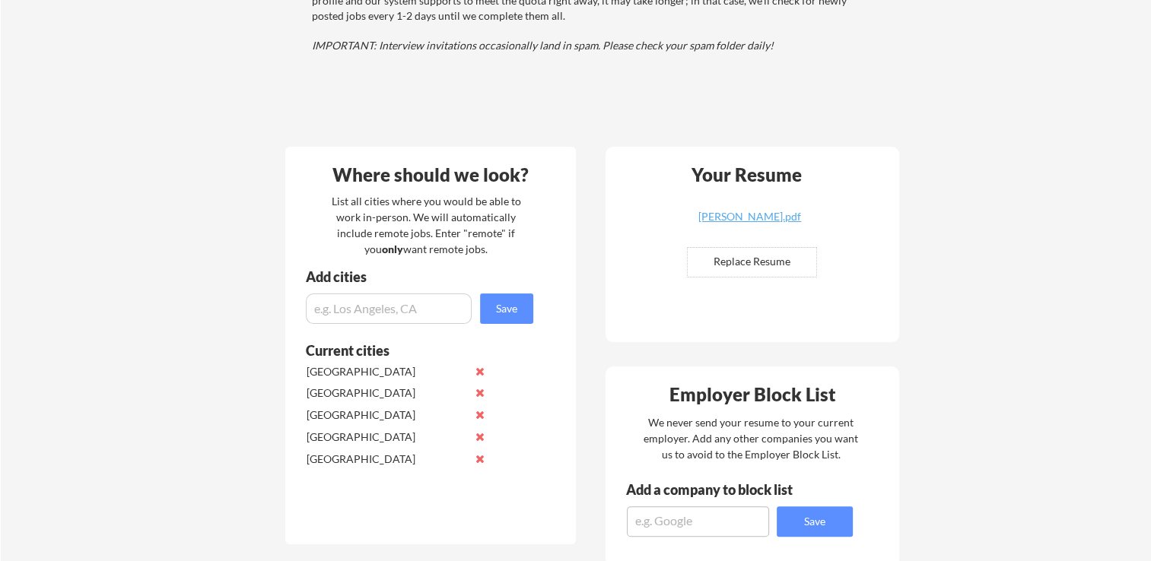
scroll to position [0, 0]
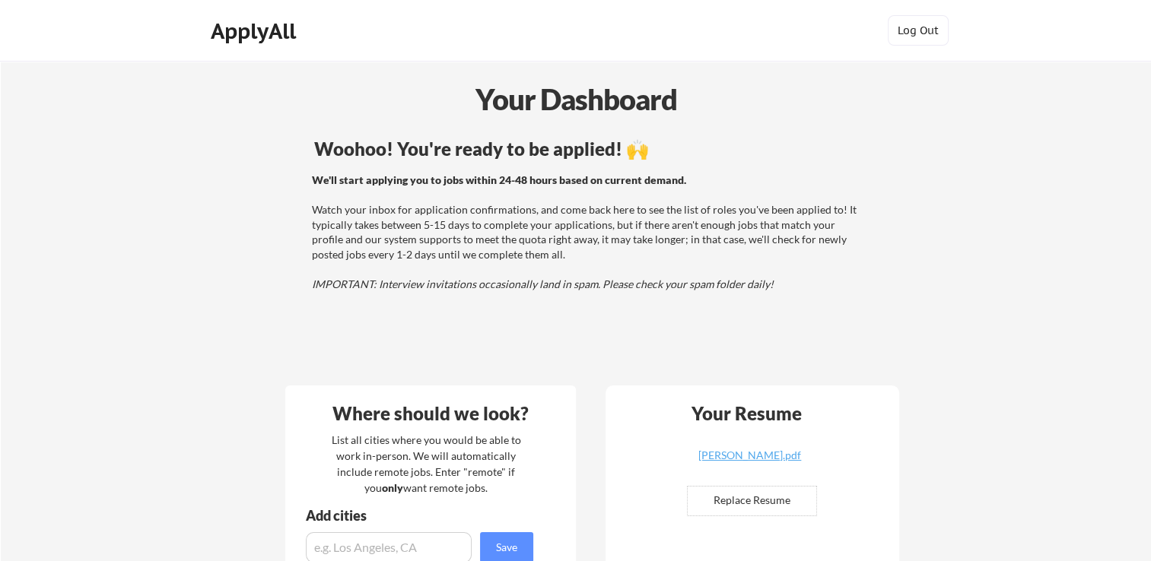
click at [545, 141] on div "Woohoo! You're ready to be applied! 🙌" at bounding box center [588, 149] width 548 height 18
click at [584, 82] on div "Your Dashboard" at bounding box center [576, 99] width 1149 height 43
click at [584, 99] on div "Your Dashboard" at bounding box center [576, 99] width 1149 height 43
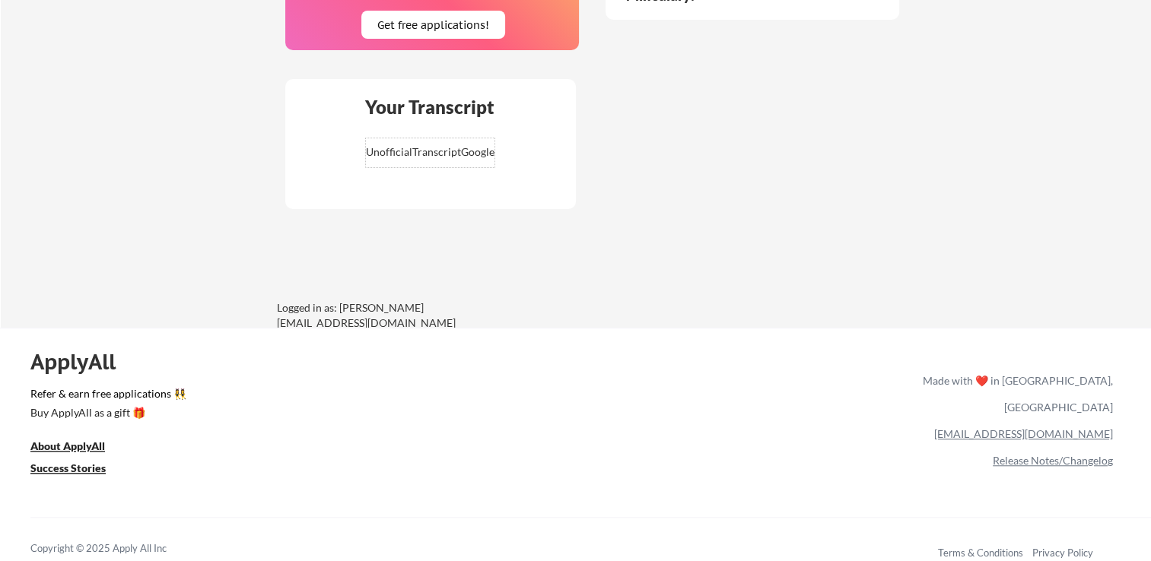
scroll to position [1121, 0]
